Goal: Register for event/course

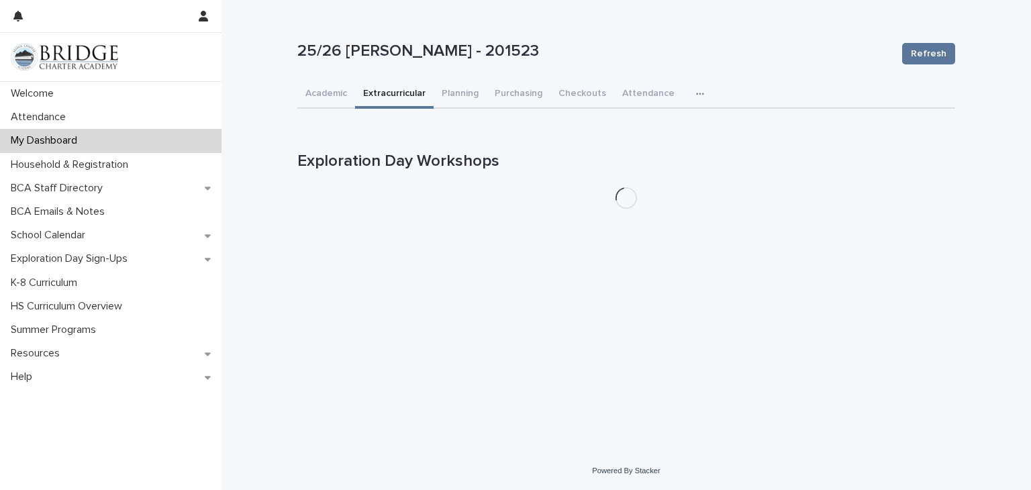
click at [389, 92] on button "Extracurricular" at bounding box center [394, 95] width 79 height 28
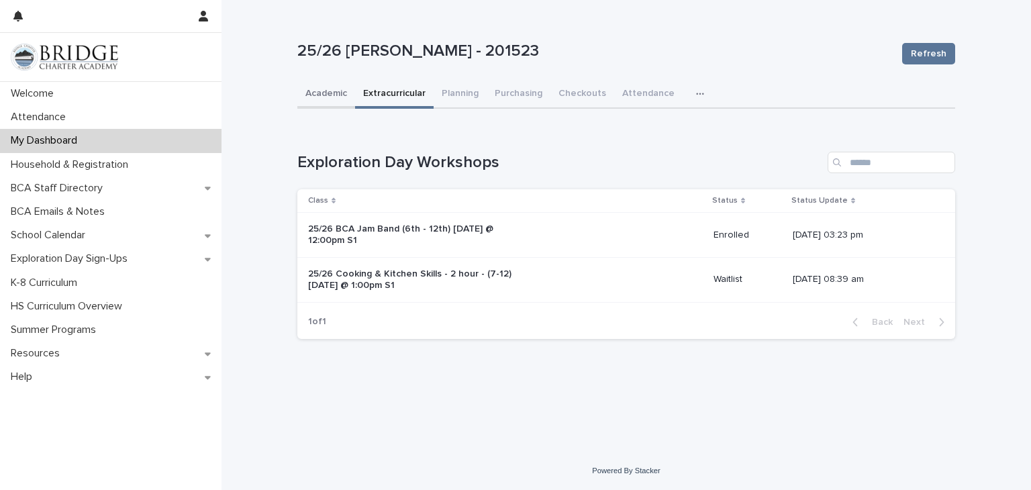
click at [319, 101] on button "Academic" at bounding box center [326, 95] width 58 height 28
click at [400, 90] on button "Extracurricular" at bounding box center [394, 95] width 79 height 28
click at [457, 92] on button "Planning" at bounding box center [460, 95] width 53 height 28
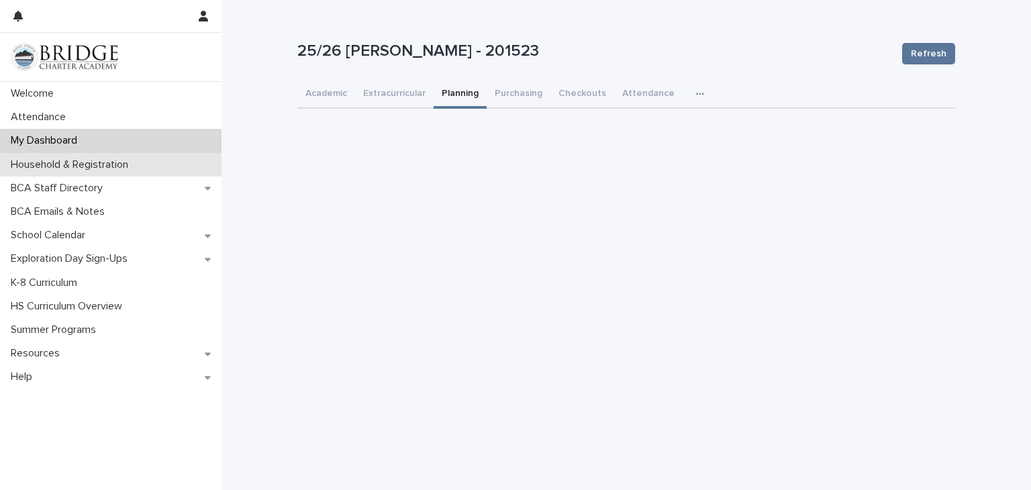
click at [57, 164] on p "Household & Registration" at bounding box center [72, 164] width 134 height 13
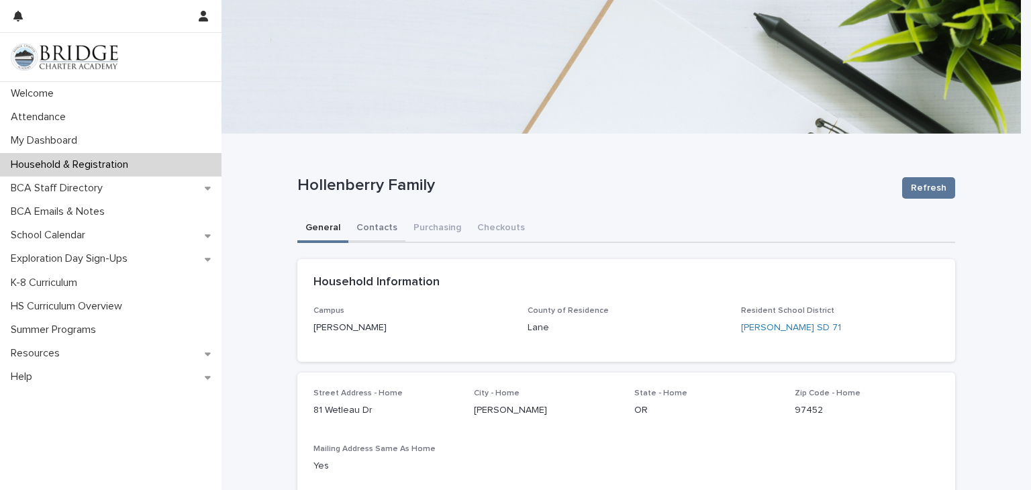
click at [367, 224] on button "Contacts" at bounding box center [376, 229] width 57 height 28
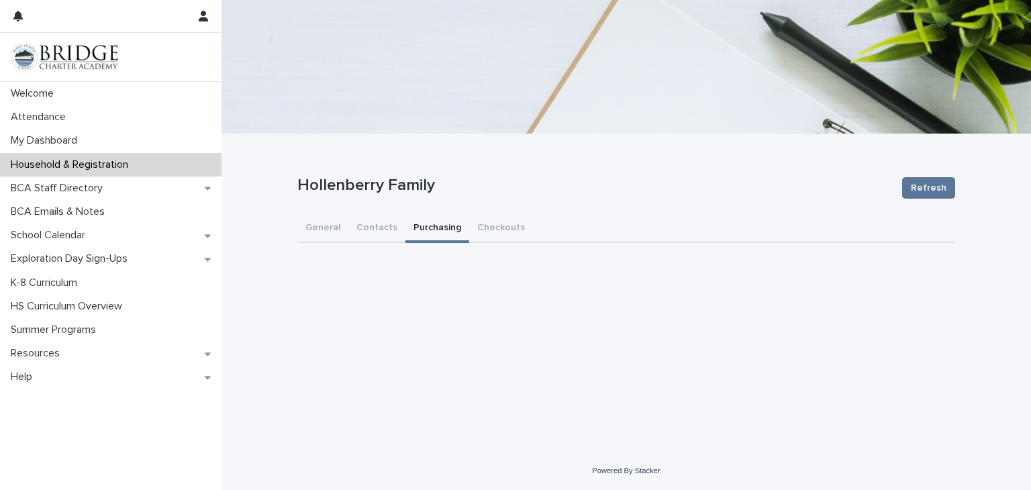
click at [434, 230] on button "Purchasing" at bounding box center [438, 229] width 64 height 28
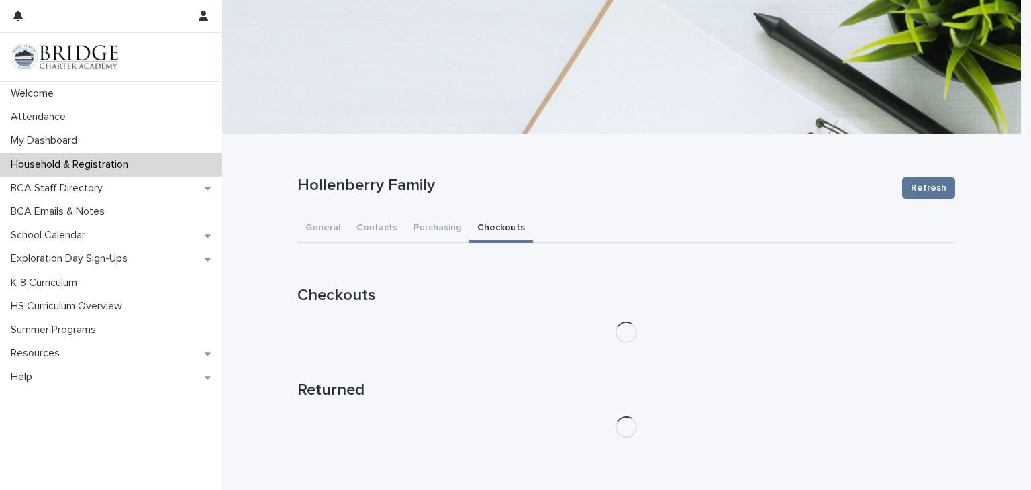
click at [494, 228] on button "Checkouts" at bounding box center [501, 229] width 64 height 28
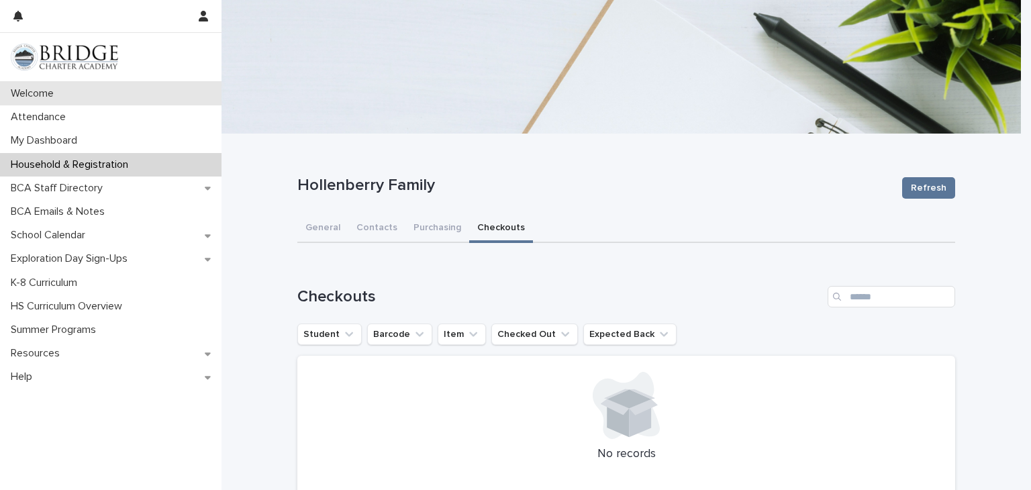
click at [50, 96] on p "Welcome" at bounding box center [34, 93] width 59 height 13
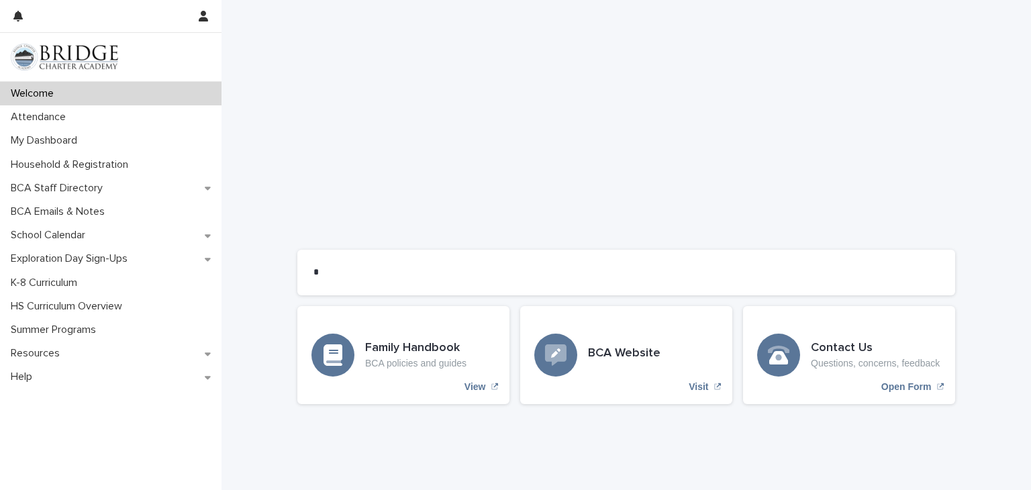
scroll to position [1056, 0]
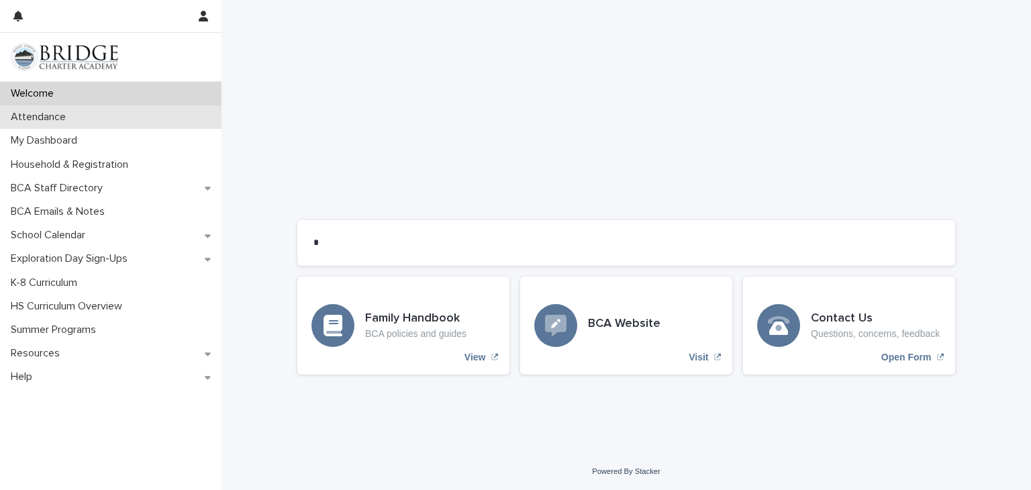
click at [60, 113] on p "Attendance" at bounding box center [40, 117] width 71 height 13
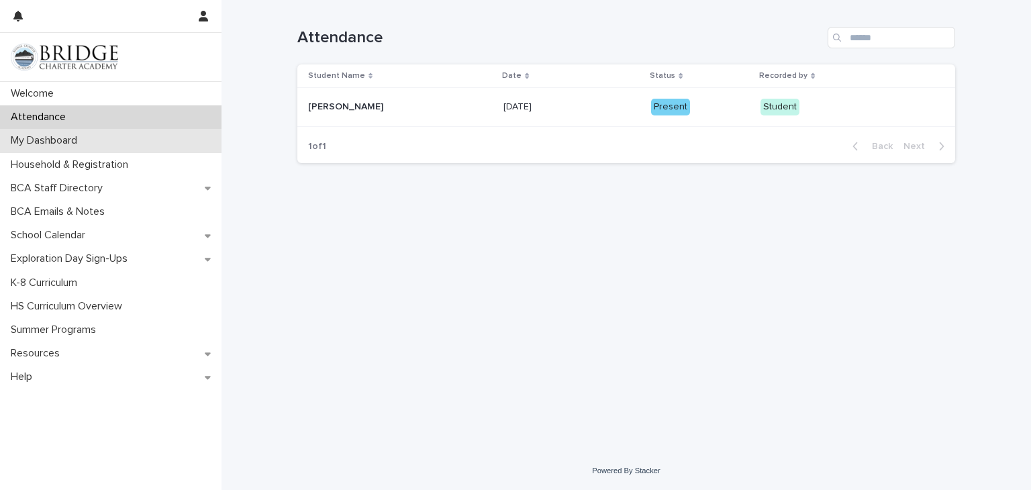
click at [56, 138] on p "My Dashboard" at bounding box center [46, 140] width 83 height 13
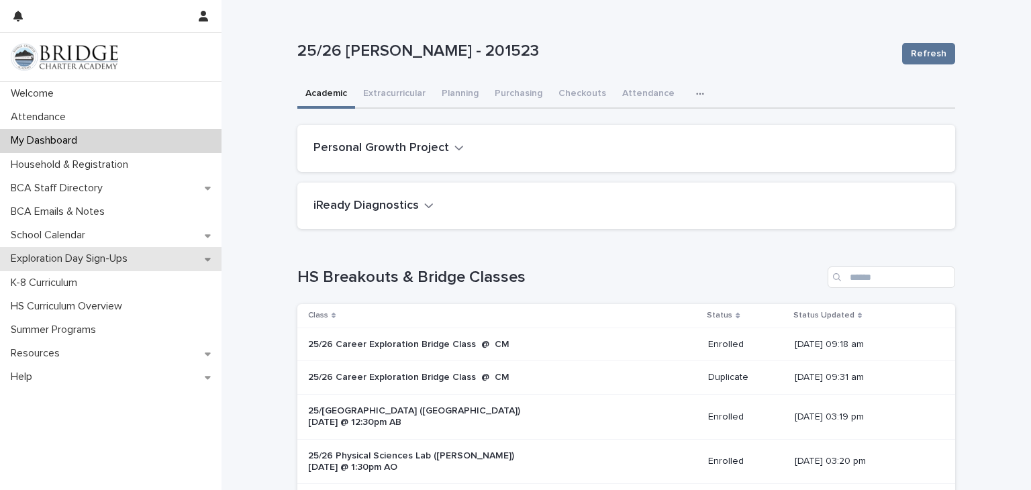
click at [113, 259] on p "Exploration Day Sign-Ups" at bounding box center [71, 258] width 133 height 13
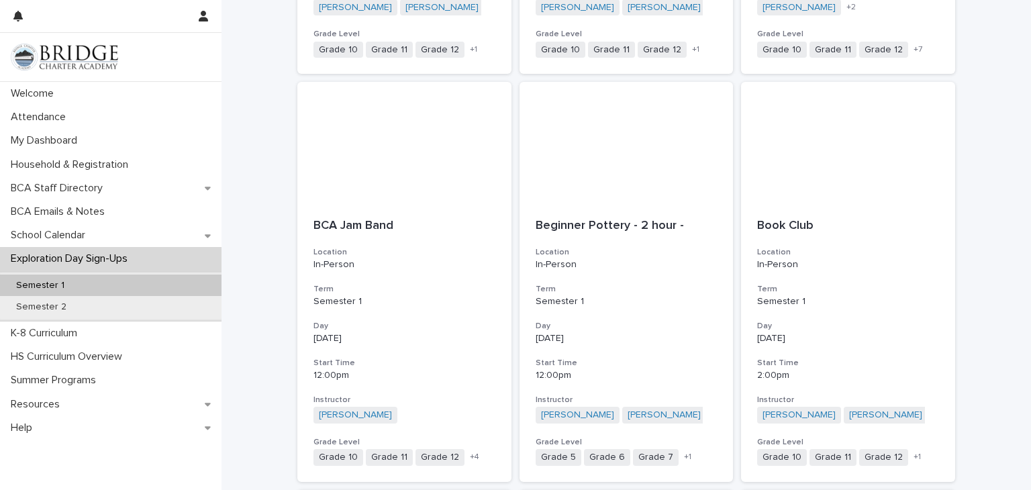
scroll to position [563, 0]
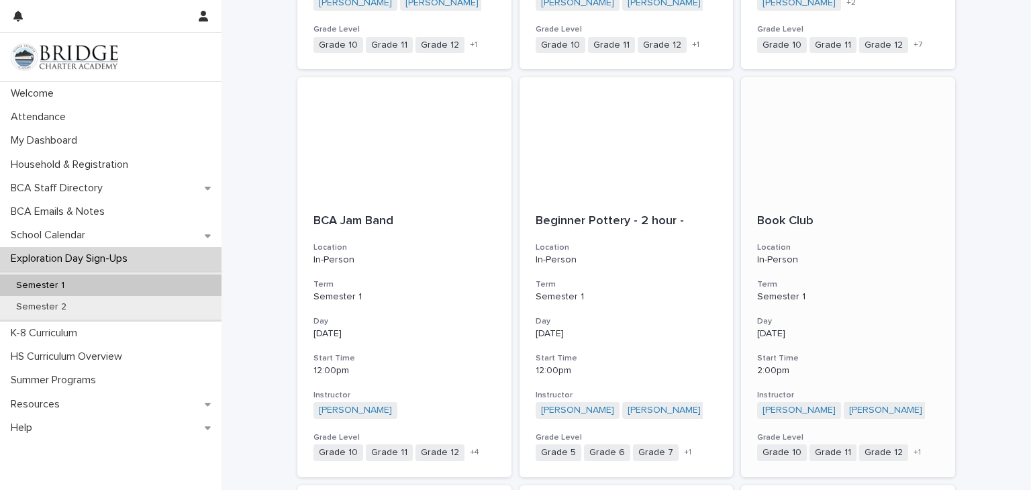
click at [914, 452] on span "+ 1" at bounding box center [917, 453] width 7 height 8
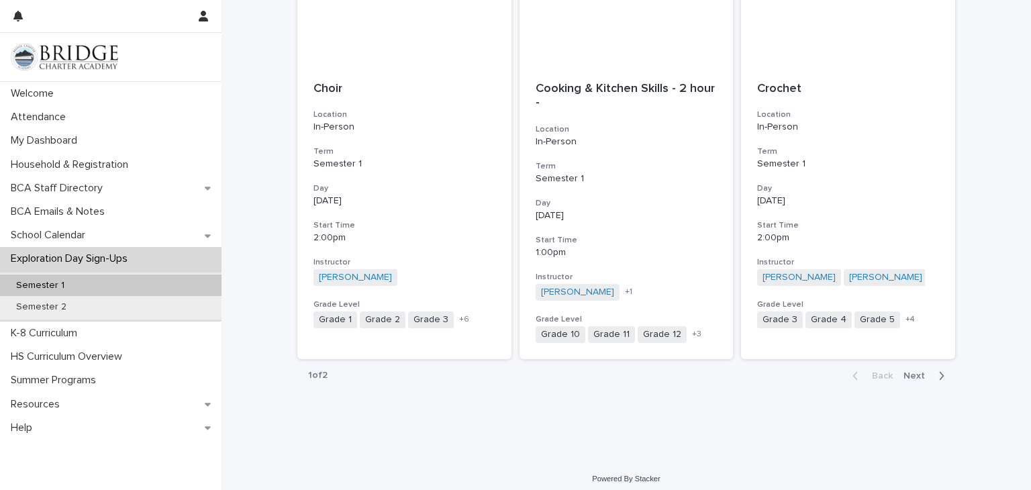
scroll to position [1516, 0]
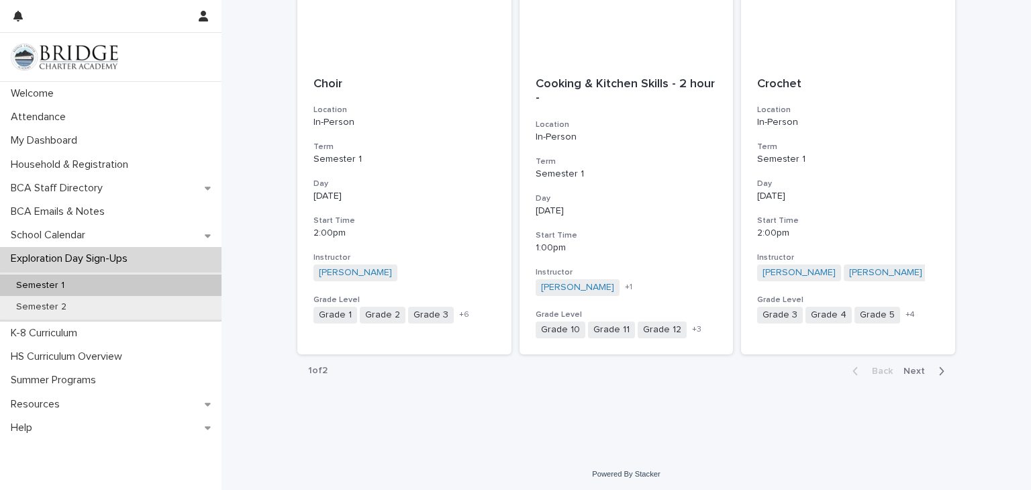
click at [914, 369] on span "Next" at bounding box center [919, 371] width 30 height 9
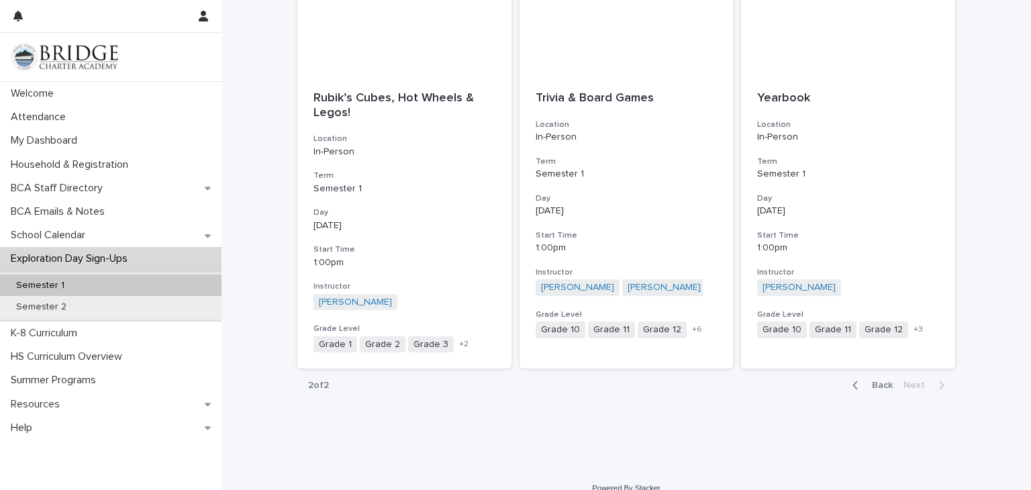
click at [876, 381] on span "Back" at bounding box center [878, 385] width 29 height 9
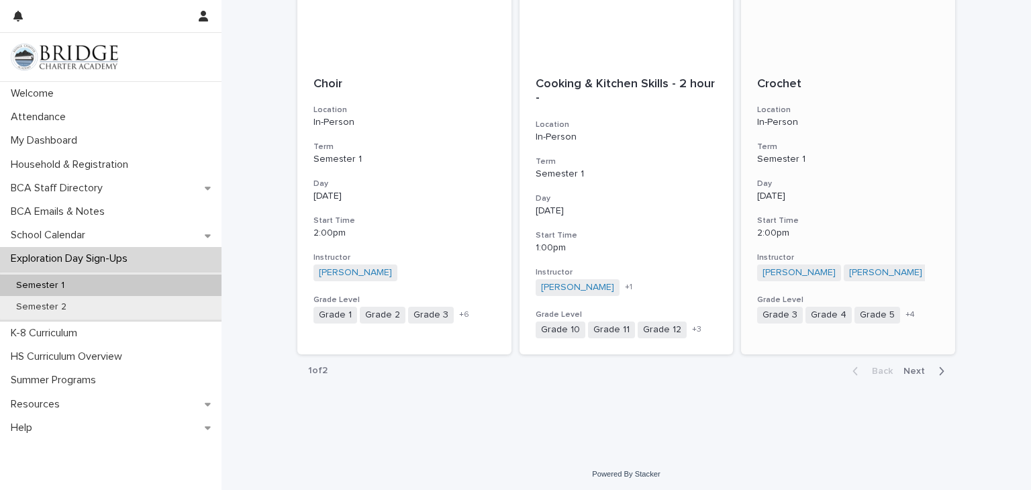
click at [906, 311] on span "+ 4" at bounding box center [910, 315] width 9 height 8
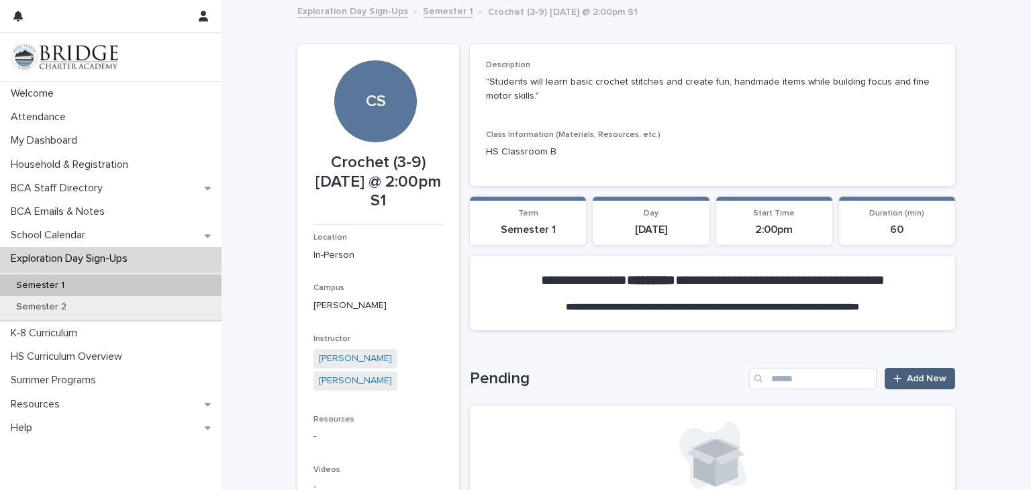
click at [907, 374] on span "Add New" at bounding box center [927, 378] width 40 height 9
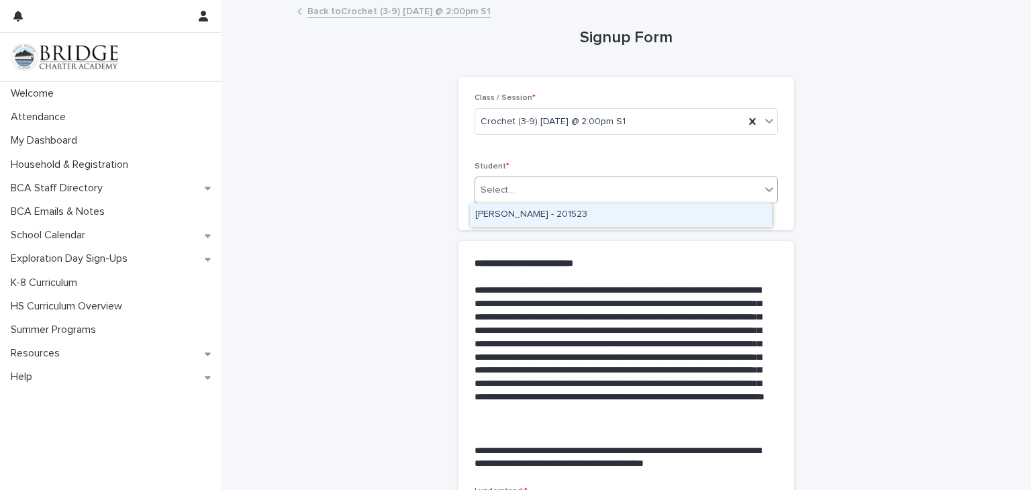
click at [765, 189] on icon at bounding box center [769, 190] width 8 height 5
click at [559, 210] on div "[PERSON_NAME] - 201523" at bounding box center [621, 215] width 302 height 24
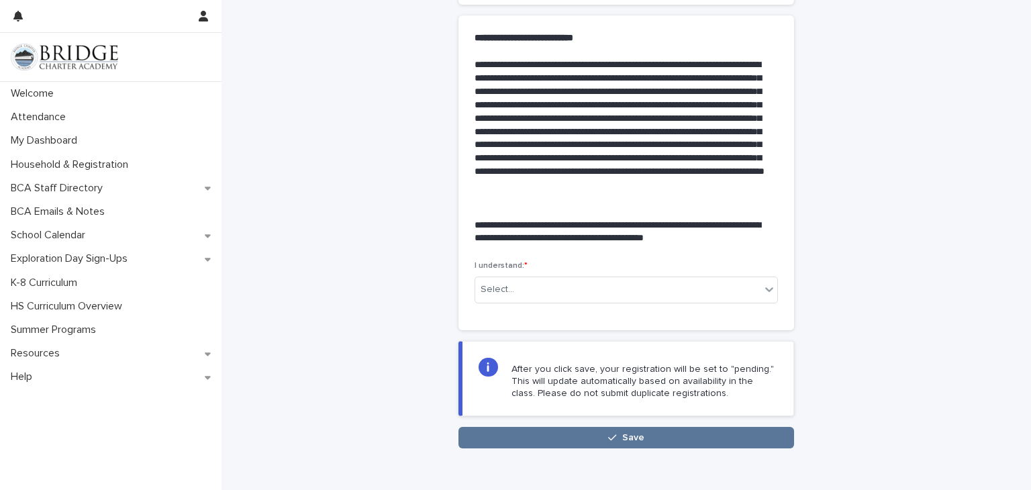
scroll to position [232, 0]
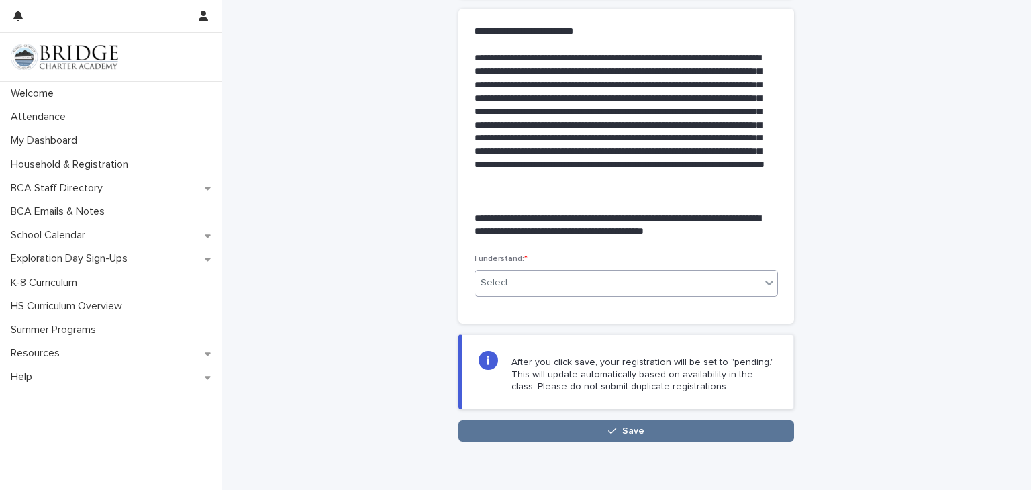
click at [763, 287] on icon at bounding box center [769, 282] width 13 height 13
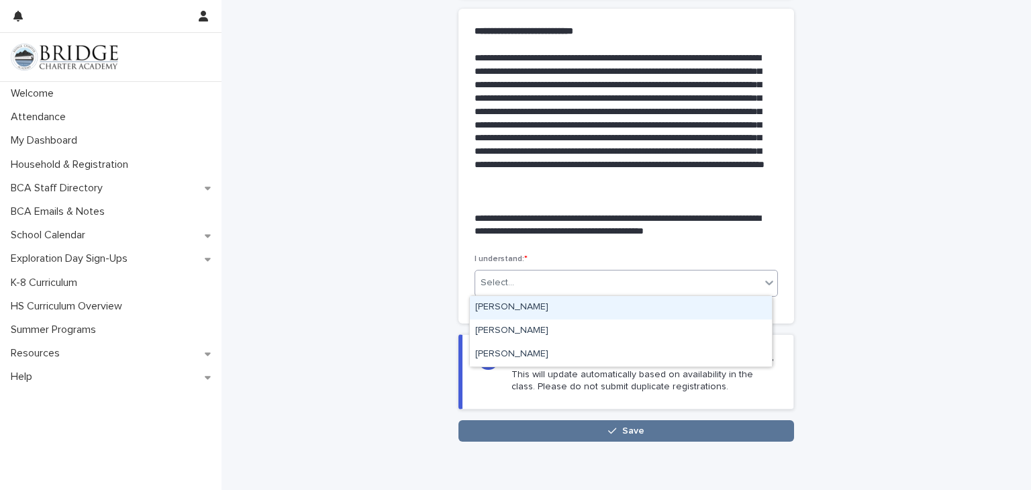
click at [524, 304] on div "[PERSON_NAME]" at bounding box center [621, 308] width 302 height 24
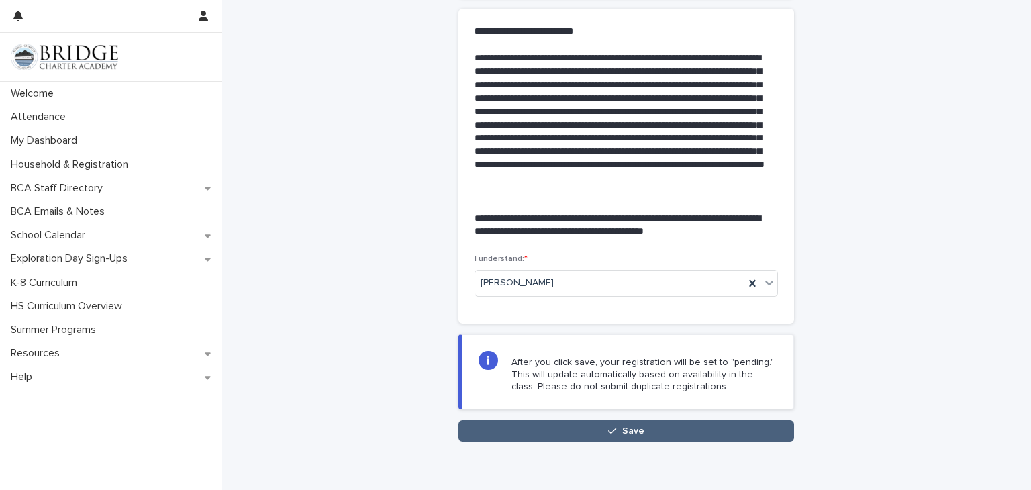
click at [582, 427] on button "Save" at bounding box center [627, 430] width 336 height 21
